Goal: Find specific page/section: Find specific page/section

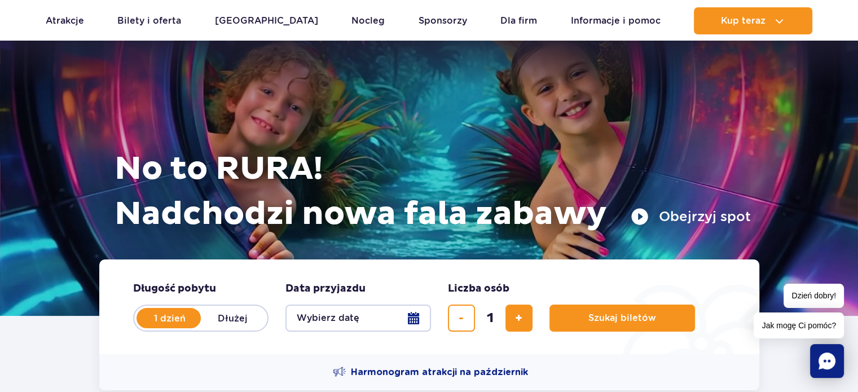
scroll to position [56, 0]
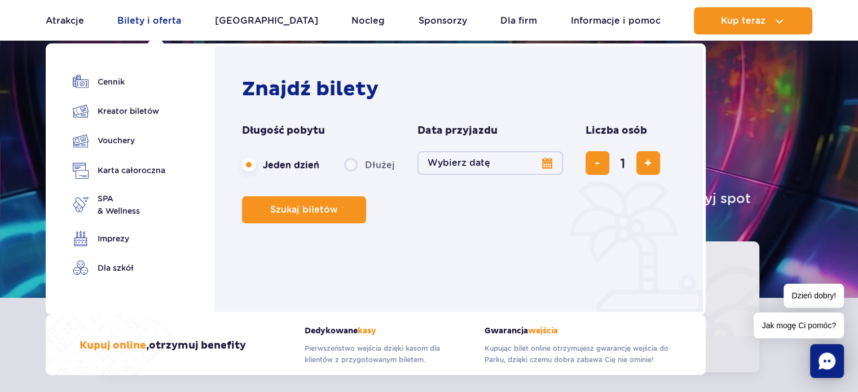
click at [158, 22] on link "Bilety i oferta" at bounding box center [149, 20] width 64 height 27
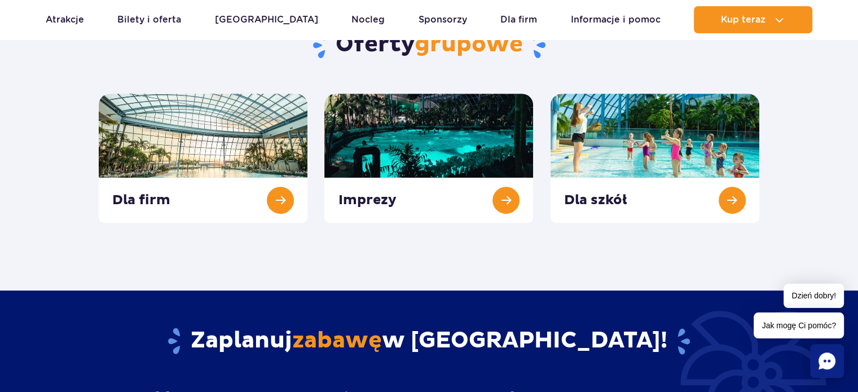
scroll to position [451, 0]
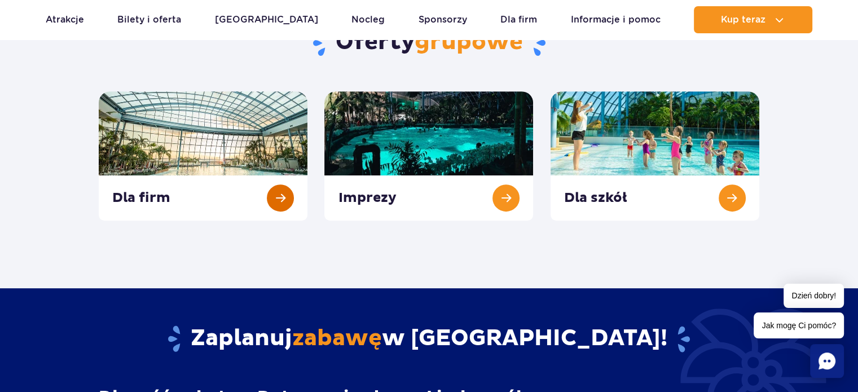
click at [288, 205] on link at bounding box center [203, 155] width 209 height 129
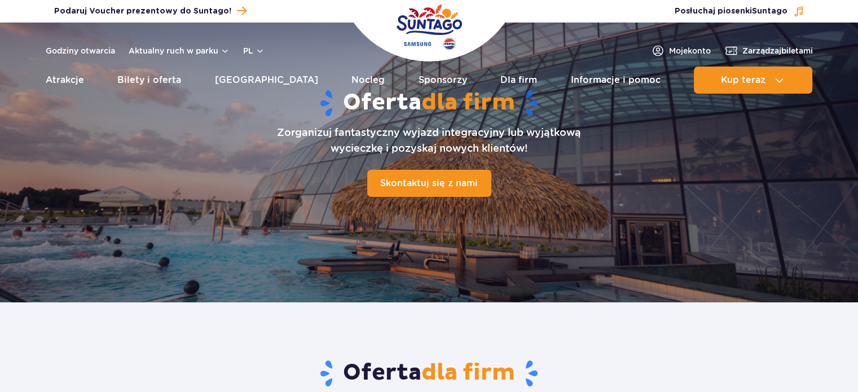
scroll to position [282, 0]
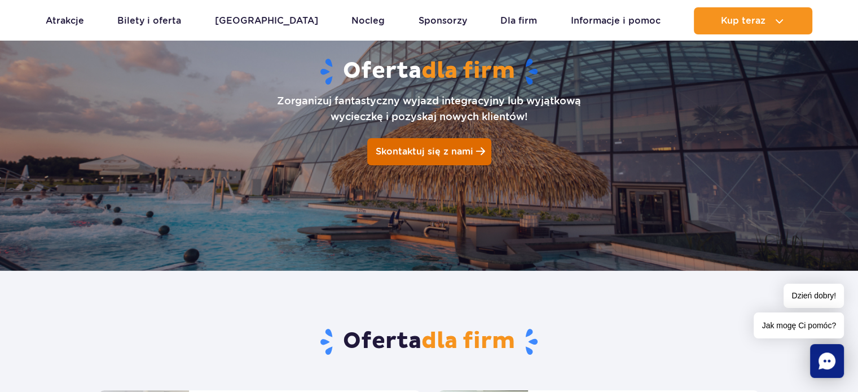
click at [398, 147] on span "Skontaktuj się z nami" at bounding box center [425, 151] width 98 height 11
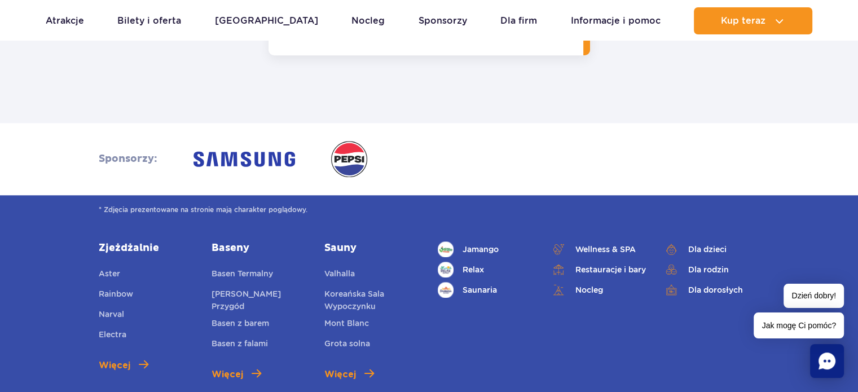
scroll to position [1119, 0]
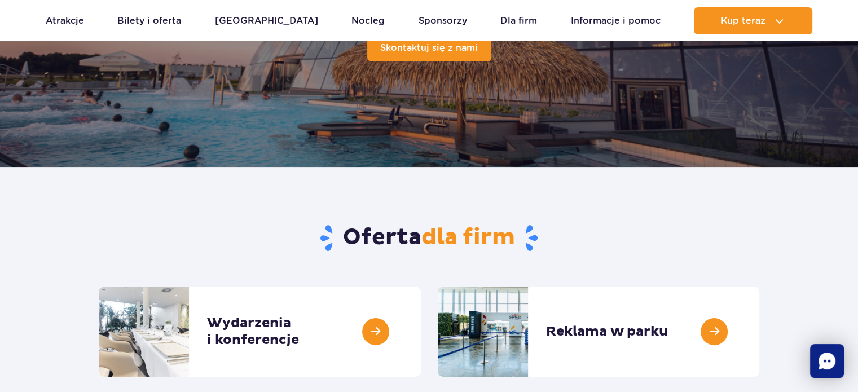
scroll to position [152, 0]
